Goal: Find specific page/section: Find specific page/section

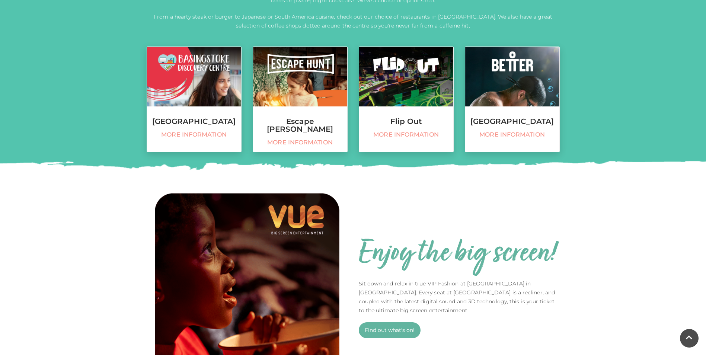
scroll to position [298, 0]
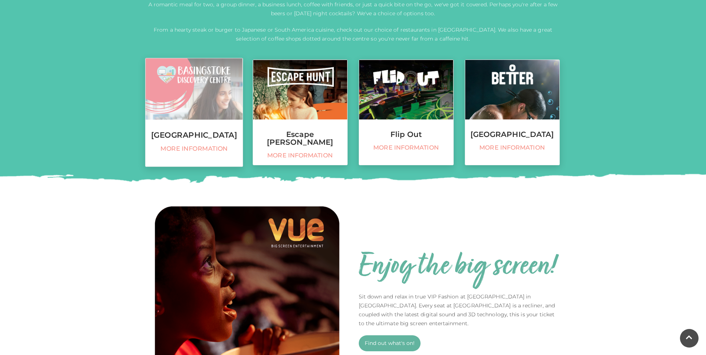
click at [207, 153] on span "More information" at bounding box center [193, 149] width 89 height 8
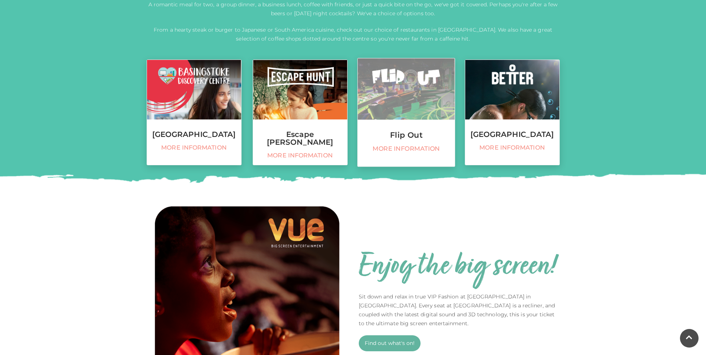
click at [406, 137] on h3 "Flip Out" at bounding box center [405, 135] width 97 height 8
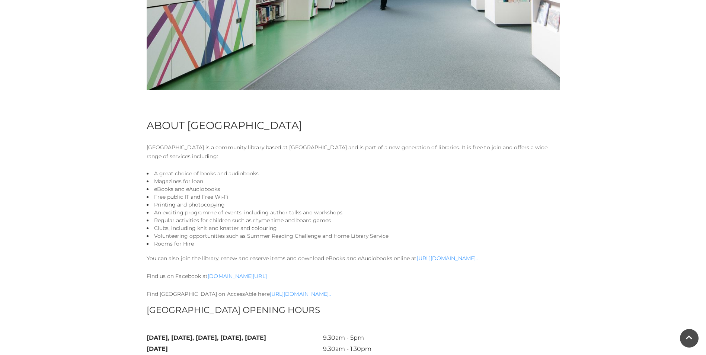
scroll to position [298, 0]
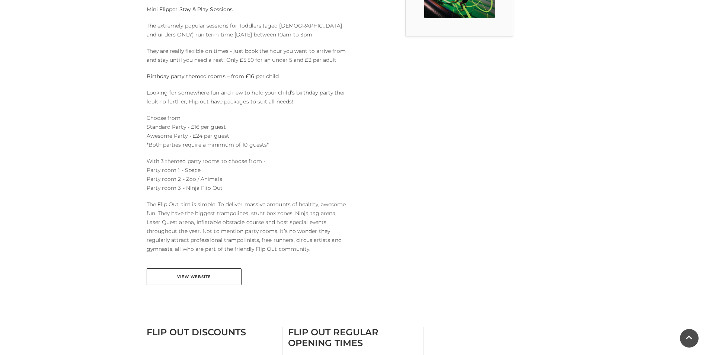
scroll to position [335, 0]
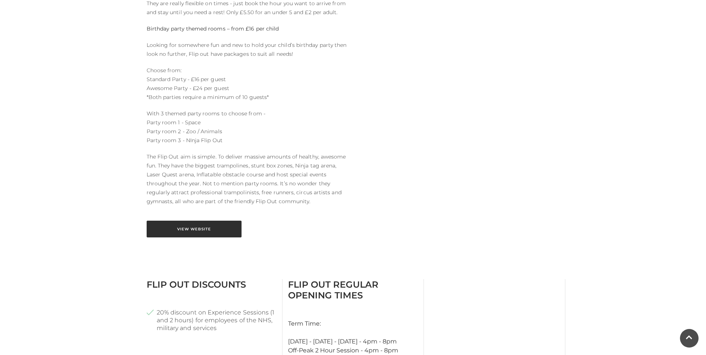
click at [189, 230] on link "View Website" at bounding box center [194, 229] width 95 height 17
